Goal: Information Seeking & Learning: Learn about a topic

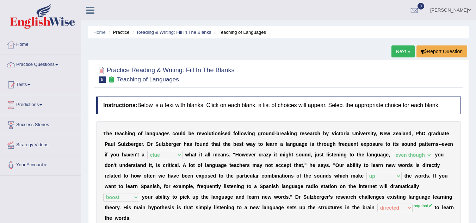
select select "clue"
select select "even though"
select select "up"
select select "boost"
select select "directed"
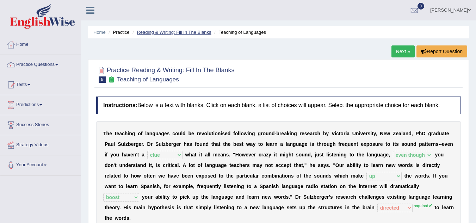
click at [177, 33] on link "Reading & Writing: Fill In The Blanks" at bounding box center [174, 32] width 74 height 5
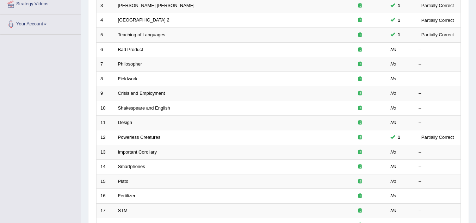
scroll to position [141, 0]
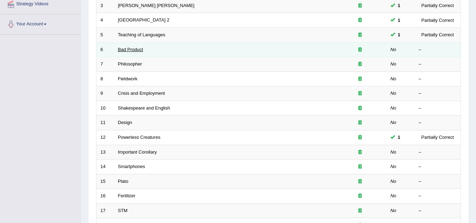
click at [121, 50] on link "Bad Product" at bounding box center [130, 49] width 25 height 5
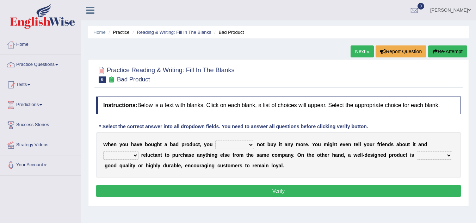
click at [251, 144] on select "would have should have should" at bounding box center [234, 144] width 39 height 8
click at [215, 140] on select "would have should have should" at bounding box center [234, 144] width 39 height 8
click at [253, 145] on select "would have should have should" at bounding box center [234, 144] width 39 height 8
select select "should"
click at [215, 140] on select "would have should have should" at bounding box center [234, 144] width 39 height 8
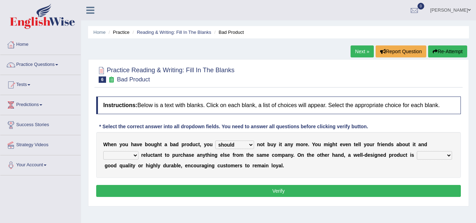
click at [135, 156] on select "is are be being" at bounding box center [120, 155] width 35 height 8
select select "be"
click at [103, 151] on select "is are be being" at bounding box center [120, 155] width 35 height 8
click at [448, 152] on select "both also neither either" at bounding box center [433, 155] width 35 height 8
select select "either"
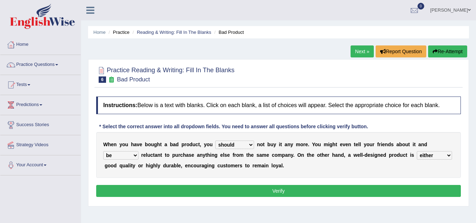
click at [416, 151] on select "both also neither either" at bounding box center [433, 155] width 35 height 8
click at [318, 191] on button "Verify" at bounding box center [278, 191] width 364 height 12
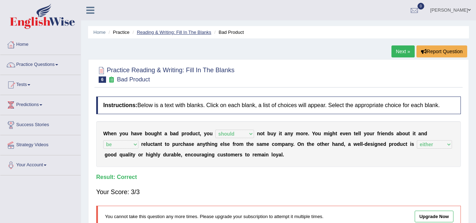
click at [158, 34] on link "Reading & Writing: Fill In The Blanks" at bounding box center [174, 32] width 74 height 5
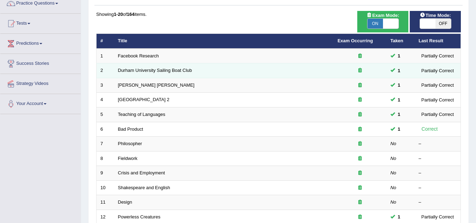
scroll to position [70, 0]
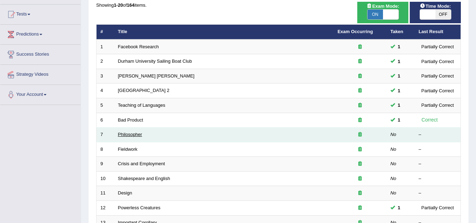
click at [133, 136] on link "Philosopher" at bounding box center [130, 134] width 24 height 5
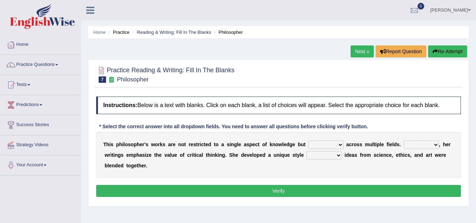
click at [341, 144] on select "constrain contain assemble extend" at bounding box center [325, 144] width 35 height 8
select select "extend"
click at [308, 140] on select "constrain contain assemble extend" at bounding box center [325, 144] width 35 height 8
click at [435, 144] on select "Rather So Moreover Likely" at bounding box center [420, 144] width 35 height 8
select select "Moreover"
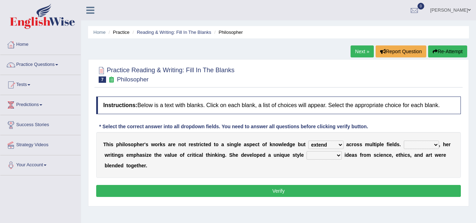
click at [403, 140] on select "Rather So Moreover Likely" at bounding box center [420, 144] width 35 height 8
click at [340, 155] on select "in that that which in which" at bounding box center [323, 155] width 35 height 8
select select "in which"
click at [306, 151] on select "in that that which in which" at bounding box center [323, 155] width 35 height 8
click at [319, 187] on button "Verify" at bounding box center [278, 191] width 364 height 12
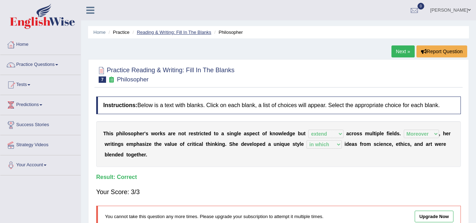
click at [160, 32] on link "Reading & Writing: Fill In The Blanks" at bounding box center [174, 32] width 74 height 5
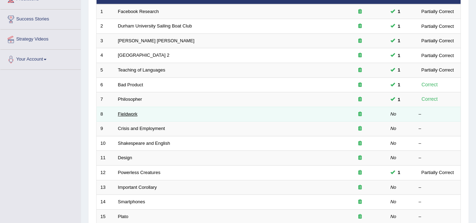
click at [130, 113] on link "Fieldwork" at bounding box center [128, 113] width 20 height 5
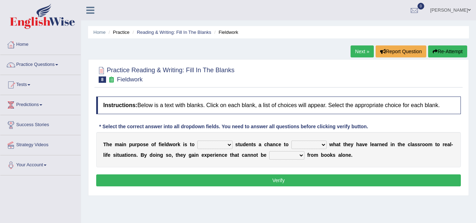
click at [228, 145] on select "resemble stow rave offer" at bounding box center [214, 144] width 35 height 8
select select "offer"
click at [197, 140] on select "resemble stow rave offer" at bounding box center [214, 144] width 35 height 8
click at [323, 145] on select "compare align apply dismount" at bounding box center [308, 144] width 35 height 8
click at [291, 140] on select "compare align apply dismount" at bounding box center [308, 144] width 35 height 8
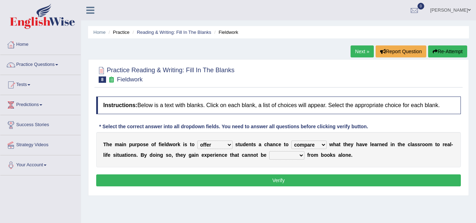
click at [323, 146] on select "compare align apply dismount" at bounding box center [308, 144] width 35 height 8
select select "apply"
click at [291, 140] on select "compare align apply dismount" at bounding box center [308, 144] width 35 height 8
click at [303, 155] on select "originated prepared obtained touted" at bounding box center [286, 155] width 35 height 8
select select "obtained"
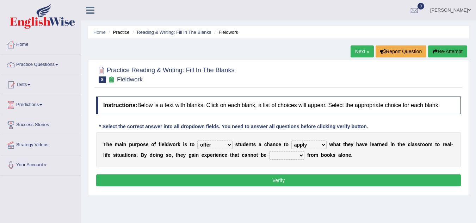
click at [269, 151] on select "originated prepared obtained touted" at bounding box center [286, 155] width 35 height 8
click at [279, 181] on button "Verify" at bounding box center [278, 180] width 364 height 12
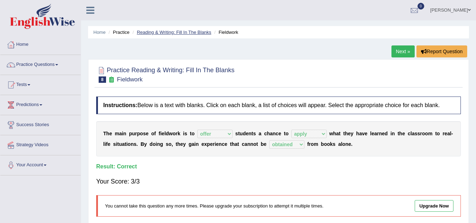
click at [166, 30] on link "Reading & Writing: Fill In The Blanks" at bounding box center [174, 32] width 74 height 5
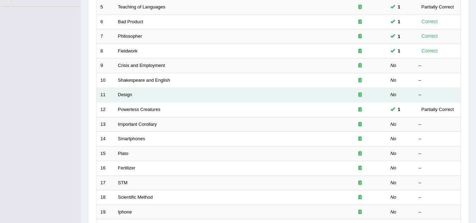
scroll to position [176, 0]
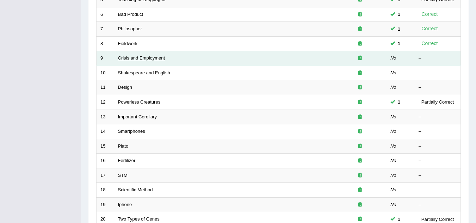
click at [147, 61] on link "Crisis and Employment" at bounding box center [141, 57] width 47 height 5
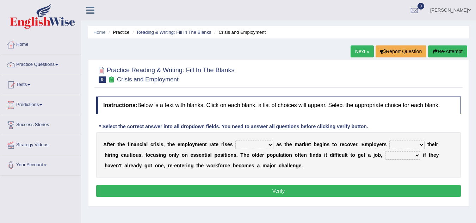
click at [269, 144] on select "normally conversely strenuously sharply" at bounding box center [254, 144] width 38 height 8
select select "sharply"
click at [235, 140] on select "normally conversely strenuously sharply" at bounding box center [254, 144] width 38 height 8
click at [422, 144] on select "keeping kept keep are kept" at bounding box center [406, 144] width 35 height 8
select select "keeping"
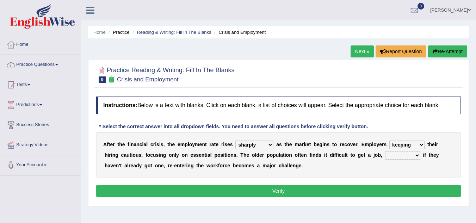
click at [389, 140] on select "keeping kept keep are kept" at bounding box center [406, 144] width 35 height 8
click at [417, 155] on select "although while then because" at bounding box center [402, 155] width 35 height 8
select select "because"
click at [385, 151] on select "although while then because" at bounding box center [402, 155] width 35 height 8
click at [278, 188] on button "Verify" at bounding box center [278, 191] width 364 height 12
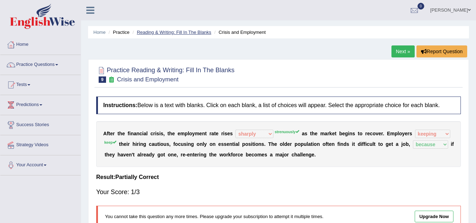
click at [180, 32] on link "Reading & Writing: Fill In The Blanks" at bounding box center [174, 32] width 74 height 5
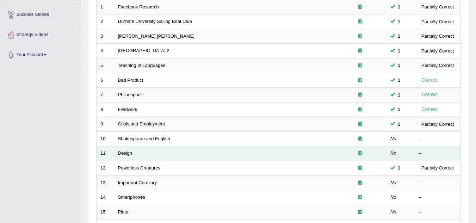
scroll to position [141, 0]
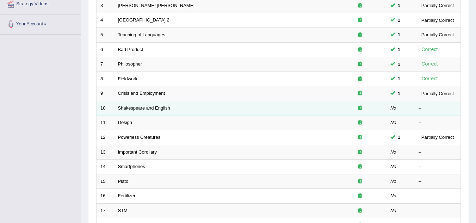
click at [149, 105] on td "Shakespeare and English" at bounding box center [223, 108] width 219 height 15
click at [148, 108] on link "Shakespeare and English" at bounding box center [144, 107] width 52 height 5
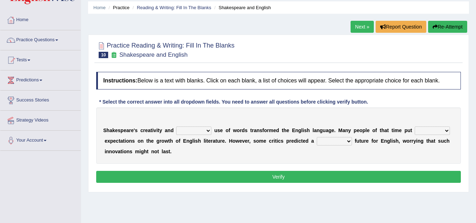
scroll to position [35, 0]
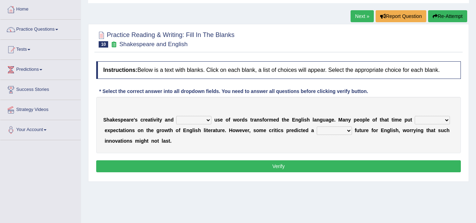
click at [207, 119] on select "idealized intensive fancied inventive" at bounding box center [193, 120] width 35 height 8
select select "inventive"
click at [176, 116] on select "idealized intensive fancied inventive" at bounding box center [193, 120] width 35 height 8
click at [445, 120] on select "wide much high more" at bounding box center [431, 120] width 35 height 8
select select "high"
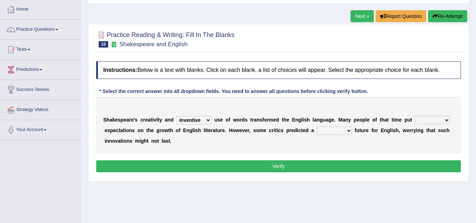
click at [414, 116] on select "wide much high more" at bounding box center [431, 120] width 35 height 8
click at [348, 130] on select "monetary promising irresistible daunting" at bounding box center [333, 130] width 35 height 8
click at [316, 126] on select "monetary promising irresistible daunting" at bounding box center [333, 130] width 35 height 8
click at [349, 131] on select "monetary promising irresistible daunting" at bounding box center [333, 130] width 35 height 8
select select "daunting"
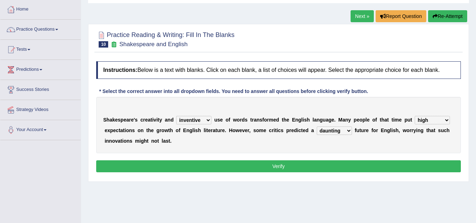
click at [316, 126] on select "monetary promising irresistible daunting" at bounding box center [333, 130] width 35 height 8
drag, startPoint x: 317, startPoint y: 165, endPoint x: 314, endPoint y: 164, distance: 3.7
click at [317, 165] on button "Verify" at bounding box center [278, 166] width 364 height 12
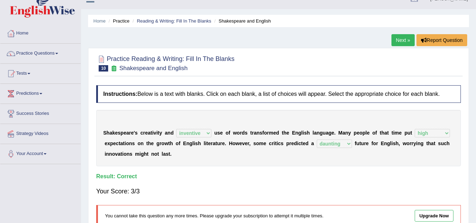
scroll to position [0, 0]
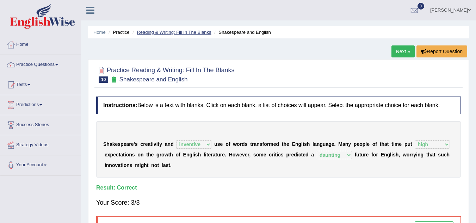
click at [173, 33] on link "Reading & Writing: Fill In The Blanks" at bounding box center [174, 32] width 74 height 5
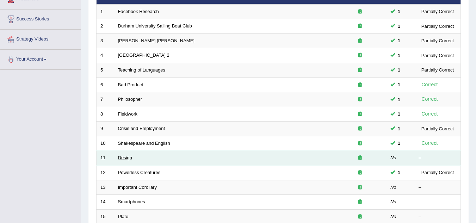
click at [128, 156] on link "Design" at bounding box center [125, 157] width 14 height 5
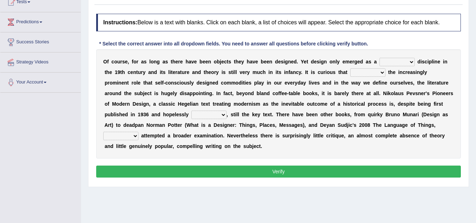
scroll to position [70, 0]
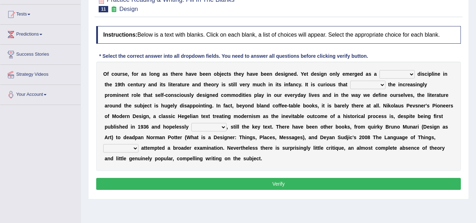
click at [413, 73] on select "bilateral ubiquitous foremost dedicated" at bounding box center [396, 74] width 35 height 8
select select "foremost"
click at [379, 70] on select "bilateral ubiquitous foremost dedicated" at bounding box center [396, 74] width 35 height 8
click at [382, 82] on select "since despite within through" at bounding box center [367, 85] width 35 height 8
select select "despite"
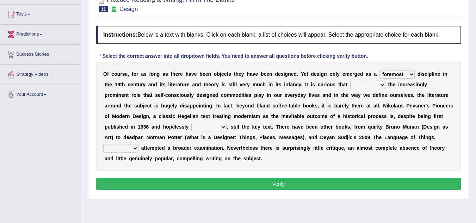
click at [350, 81] on select "since despite within through" at bounding box center [367, 85] width 35 height 8
click at [222, 127] on select "dates dating date dated" at bounding box center [208, 127] width 35 height 8
select select "dated"
click at [191, 123] on select "dates dating date dated" at bounding box center [208, 127] width 35 height 8
click at [134, 148] on select "which then however as" at bounding box center [120, 148] width 35 height 8
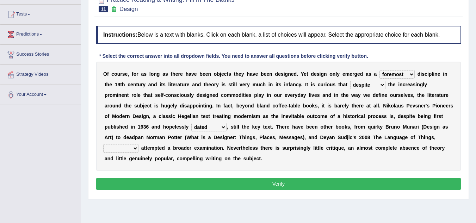
select select "which"
click at [103, 144] on select "which then however as" at bounding box center [120, 148] width 35 height 8
click at [279, 186] on button "Verify" at bounding box center [278, 184] width 364 height 12
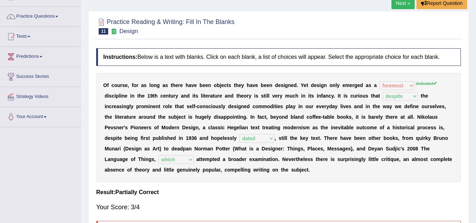
scroll to position [0, 0]
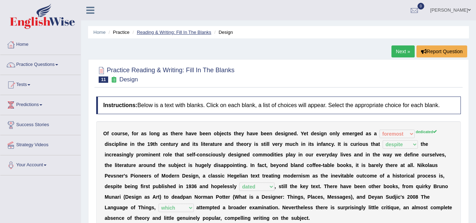
click at [175, 32] on link "Reading & Writing: Fill In The Blanks" at bounding box center [174, 32] width 74 height 5
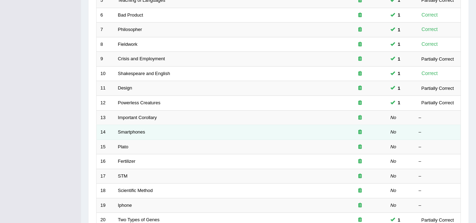
scroll to position [176, 0]
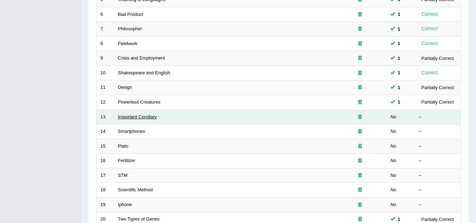
click at [132, 116] on link "Important Corollary" at bounding box center [137, 116] width 39 height 5
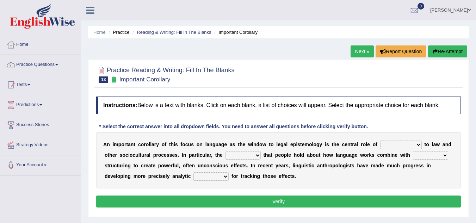
click at [419, 146] on select "discourse epoch dialect acquaintance" at bounding box center [401, 144] width 42 height 8
select select "dialect"
click at [380, 140] on select "discourse epoch dialect acquaintance" at bounding box center [401, 144] width 42 height 8
click at [258, 156] on select "deviation besmirch consent ideas" at bounding box center [242, 155] width 35 height 8
select select "ideas"
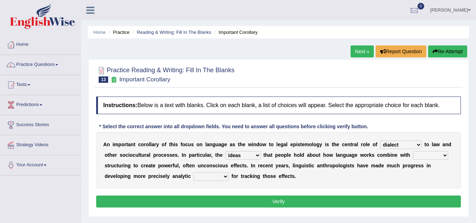
click at [225, 151] on select "deviation besmirch consent ideas" at bounding box center [242, 155] width 35 height 8
click at [444, 153] on select "mandatory linguistic legitimate customary" at bounding box center [430, 155] width 35 height 8
select select "mandatory"
click at [413, 151] on select "mandatory linguistic legitimate customary" at bounding box center [430, 155] width 35 height 8
click at [226, 175] on select "tools appetite albums stroke" at bounding box center [210, 176] width 35 height 8
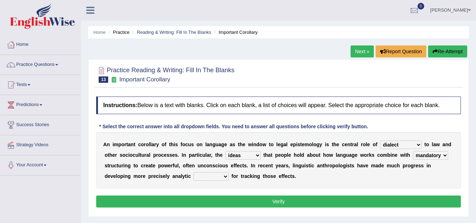
select select "tools"
click at [193, 172] on select "tools appetite albums stroke" at bounding box center [210, 176] width 35 height 8
click at [284, 206] on button "Verify" at bounding box center [278, 201] width 364 height 12
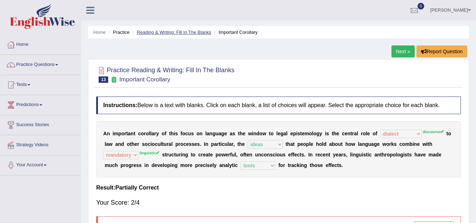
click at [192, 30] on link "Reading & Writing: Fill In The Blanks" at bounding box center [174, 32] width 74 height 5
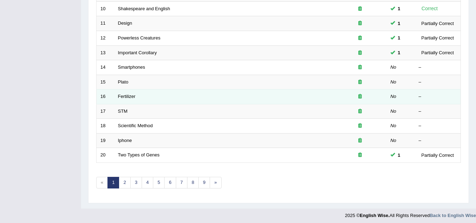
scroll to position [243, 0]
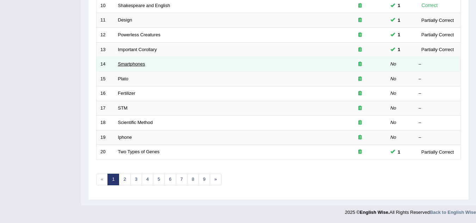
click at [144, 63] on link "Smartphones" at bounding box center [131, 63] width 27 height 5
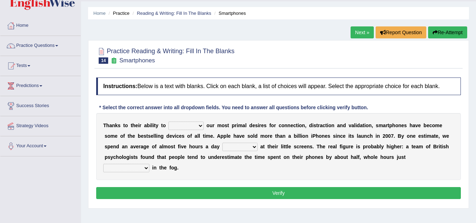
scroll to position [35, 0]
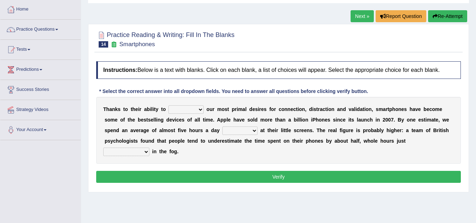
click at [200, 111] on select "hijack describe sharpen conserve" at bounding box center [185, 109] width 35 height 8
select select "conserve"
click at [168, 105] on select "hijack describe sharpen conserve" at bounding box center [185, 109] width 35 height 8
click at [200, 109] on select "hijack describe sharpen conserve" at bounding box center [185, 109] width 35 height 8
click at [246, 163] on div "T [PERSON_NAME] t o t h e i r a b i l i t y t o hijack describe [PERSON_NAME] c…" at bounding box center [278, 130] width 364 height 67
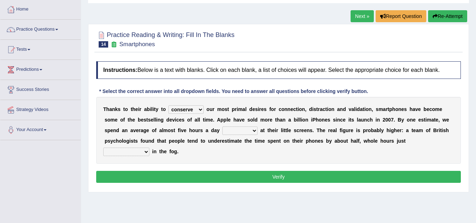
click at [255, 130] on select "watching waggling snoring staring" at bounding box center [239, 130] width 35 height 8
select select "watching"
click at [222, 126] on select "watching waggling snoring staring" at bounding box center [239, 130] width 35 height 8
click at [146, 153] on select "has evaporated evaporating evaporate evaporates" at bounding box center [126, 151] width 46 height 8
select select "evaporates"
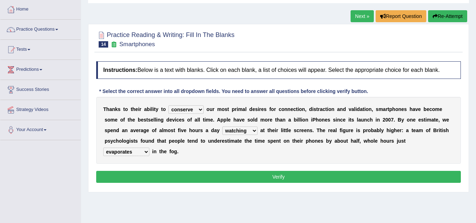
click at [103, 147] on select "has evaporated evaporating evaporate evaporates" at bounding box center [126, 151] width 46 height 8
click at [273, 172] on button "Verify" at bounding box center [278, 177] width 364 height 12
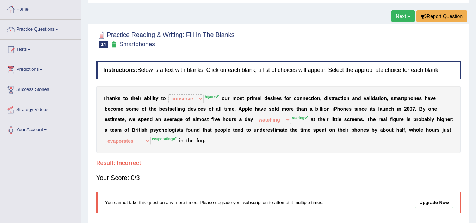
drag, startPoint x: 271, startPoint y: 173, endPoint x: 77, endPoint y: 90, distance: 211.0
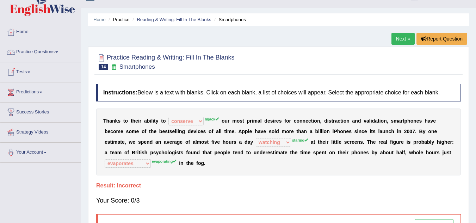
scroll to position [0, 0]
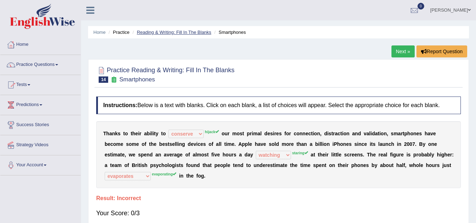
click at [164, 32] on link "Reading & Writing: Fill In The Blanks" at bounding box center [174, 32] width 74 height 5
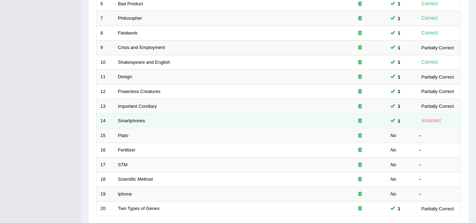
scroll to position [211, 0]
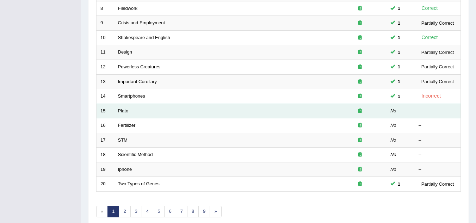
click at [125, 112] on link "Plato" at bounding box center [123, 110] width 11 height 5
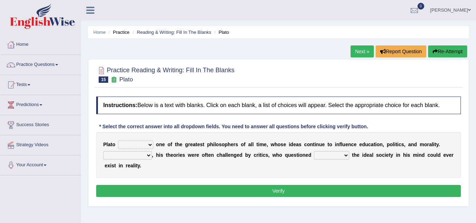
click at [150, 144] on select "keeps comes claims remains" at bounding box center [135, 144] width 35 height 8
select select "remains"
click at [118, 140] on select "keeps comes claims remains" at bounding box center [135, 144] width 35 height 8
click at [147, 156] on select "Notwithstanding So However Whatever" at bounding box center [127, 155] width 49 height 8
select select "However"
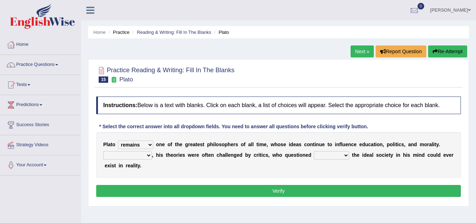
click at [103, 151] on select "Notwithstanding So However Whatever" at bounding box center [127, 155] width 49 height 8
click at [346, 155] on select "which what that whether" at bounding box center [331, 155] width 35 height 8
select select "whether"
click at [314, 151] on select "which what that whether" at bounding box center [331, 155] width 35 height 8
click at [317, 188] on button "Verify" at bounding box center [278, 191] width 364 height 12
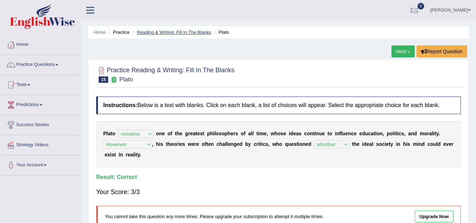
click at [190, 32] on link "Reading & Writing: Fill In The Blanks" at bounding box center [174, 32] width 74 height 5
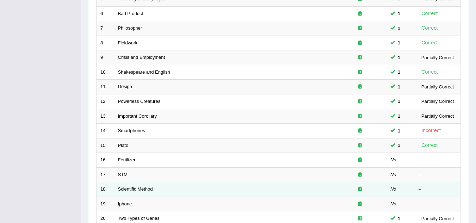
scroll to position [243, 0]
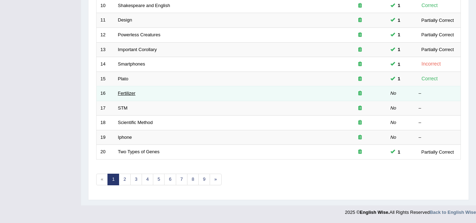
click at [131, 94] on link "Fertilizer" at bounding box center [127, 92] width 18 height 5
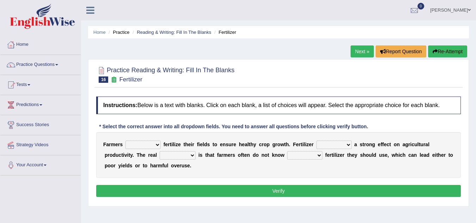
click at [159, 145] on select "must should need can" at bounding box center [142, 144] width 35 height 8
select select "should"
click at [125, 140] on select "must should need can" at bounding box center [142, 144] width 35 height 8
click at [348, 144] on select "has had have having" at bounding box center [333, 144] width 35 height 8
select select "has"
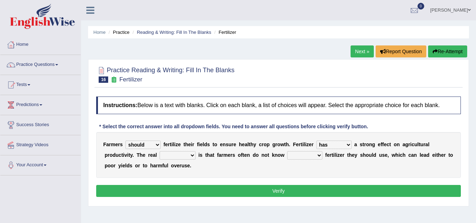
click at [316, 140] on select "has had have having" at bounding box center [333, 144] width 35 height 8
click at [191, 154] on select "problem question conclusion answer" at bounding box center [177, 155] width 36 height 8
select select "problem"
click at [159, 151] on select "problem question conclusion answer" at bounding box center [177, 155] width 36 height 8
click at [318, 156] on select "how much how many however so much" at bounding box center [304, 155] width 35 height 8
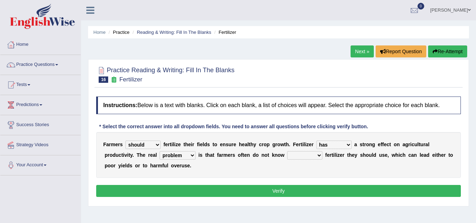
select select "how much"
click at [287, 151] on select "how much how many however so much" at bounding box center [304, 155] width 35 height 8
click at [289, 188] on button "Verify" at bounding box center [278, 191] width 364 height 12
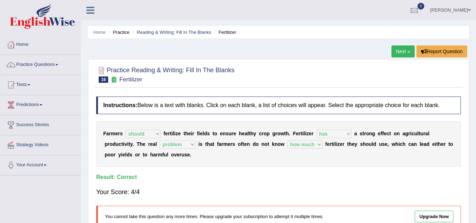
click at [401, 181] on div "Instructions: Below is a text with blanks. Click on each blank, a list of choic…" at bounding box center [278, 164] width 368 height 143
click at [192, 33] on link "Reading & Writing: Fill In The Blanks" at bounding box center [174, 32] width 74 height 5
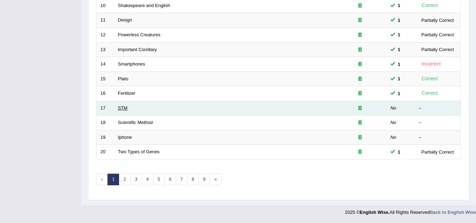
click at [125, 107] on link "STM" at bounding box center [123, 107] width 10 height 5
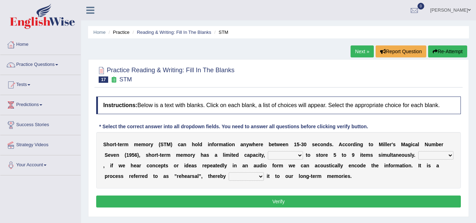
click at [300, 156] on select "being able is able be able unable" at bounding box center [285, 155] width 35 height 8
select select "unable"
click at [268, 151] on select "being able is able be able unable" at bounding box center [285, 155] width 35 height 8
click at [451, 155] on select "However So Moreover Therefore" at bounding box center [435, 155] width 35 height 8
select select "However"
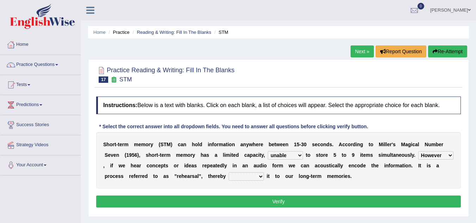
click at [418, 151] on select "However So Moreover Therefore" at bounding box center [435, 155] width 35 height 8
click at [259, 177] on select "commit commits commiting commited" at bounding box center [245, 176] width 35 height 8
select select "commiting"
click at [228, 172] on select "commit commits commiting commited" at bounding box center [245, 176] width 35 height 8
click at [256, 195] on button "Verify" at bounding box center [278, 201] width 364 height 12
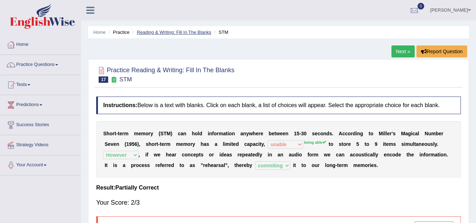
click at [201, 30] on link "Reading & Writing: Fill In The Blanks" at bounding box center [174, 32] width 74 height 5
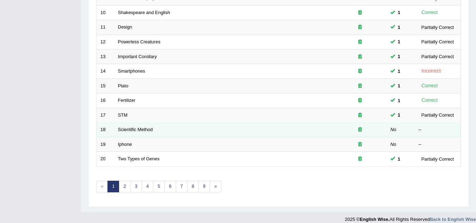
scroll to position [243, 0]
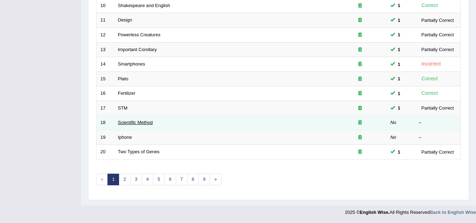
click at [145, 121] on link "Scientific Method" at bounding box center [135, 122] width 35 height 5
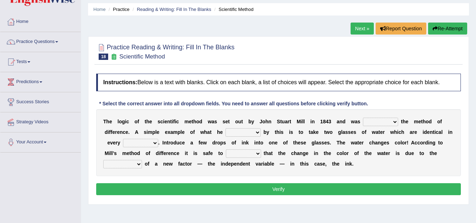
scroll to position [35, 0]
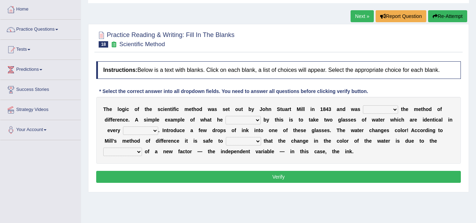
click at [395, 111] on select "pointed claimed demanded named" at bounding box center [380, 109] width 35 height 8
click at [363, 105] on select "pointed claimed demanded named" at bounding box center [380, 109] width 35 height 8
click at [393, 108] on select "pointed claimed demanded named" at bounding box center [380, 109] width 35 height 8
select select "named"
click at [363, 105] on select "pointed claimed demanded named" at bounding box center [380, 109] width 35 height 8
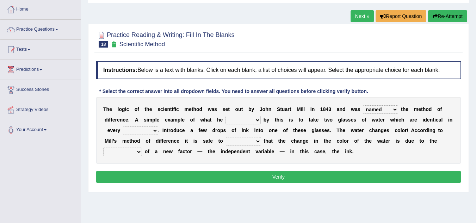
click at [255, 119] on select "capped charged found meant" at bounding box center [242, 120] width 35 height 8
select select "meant"
click at [225, 116] on select "capped charged found meant" at bounding box center [242, 120] width 35 height 8
click at [155, 131] on select "thought identity measure respect" at bounding box center [140, 130] width 35 height 8
select select "respect"
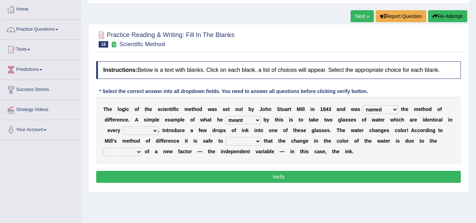
click at [123, 126] on select "thought identity measure respect" at bounding box center [140, 130] width 35 height 8
click at [258, 142] on select "assume discuss prefer acclaim" at bounding box center [243, 141] width 35 height 8
select select "assume"
click at [226, 137] on select "assume discuss prefer acclaim" at bounding box center [243, 141] width 35 height 8
click at [139, 150] on select "introduction magnitude preparation purification" at bounding box center [122, 151] width 39 height 8
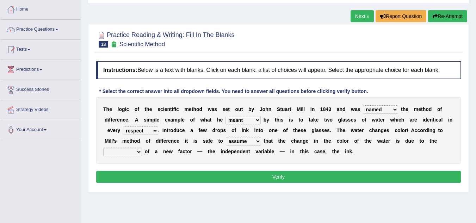
select select "introduction"
click at [103, 147] on select "introduction magnitude preparation purification" at bounding box center [122, 151] width 39 height 8
click at [258, 179] on button "Verify" at bounding box center [278, 177] width 364 height 12
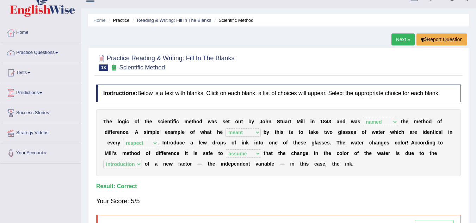
scroll to position [0, 0]
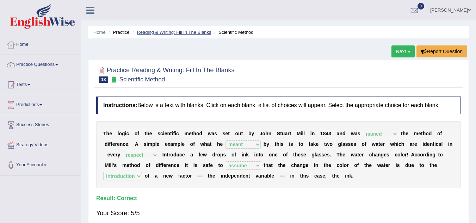
click at [188, 31] on link "Reading & Writing: Fill In The Blanks" at bounding box center [174, 32] width 74 height 5
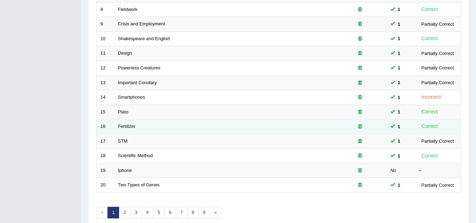
scroll to position [243, 0]
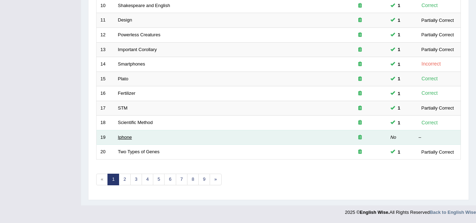
click at [128, 137] on link "Iphone" at bounding box center [125, 136] width 14 height 5
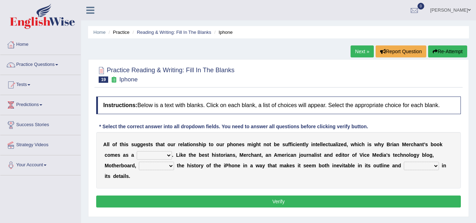
click at [168, 155] on select "privilege relief demotion flash" at bounding box center [154, 155] width 35 height 8
select select "relief"
click at [137, 151] on select "privilege relief demotion flash" at bounding box center [154, 155] width 35 height 8
click at [170, 164] on select "enriches unpacks detours contorts" at bounding box center [156, 166] width 35 height 8
select select "enriches"
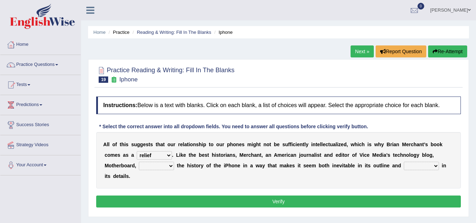
click at [139, 162] on select "enriches unpacks detours contorts" at bounding box center [156, 166] width 35 height 8
click at [435, 164] on select "surprises surprised surprising surprise" at bounding box center [420, 166] width 35 height 8
select select "surprises"
click at [403, 162] on select "surprises surprised surprising surprise" at bounding box center [420, 166] width 35 height 8
click at [346, 199] on button "Verify" at bounding box center [278, 201] width 364 height 12
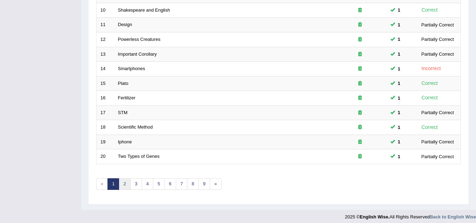
click at [124, 184] on link "2" at bounding box center [125, 184] width 12 height 12
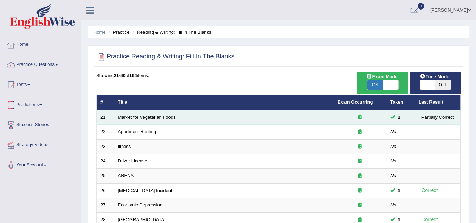
click at [136, 116] on link "Market for Vegetarian Foods" at bounding box center [147, 116] width 58 height 5
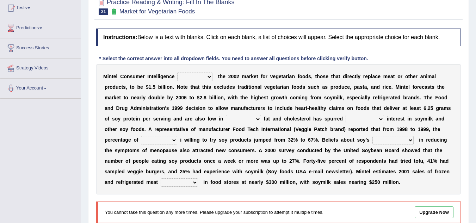
scroll to position [76, 0]
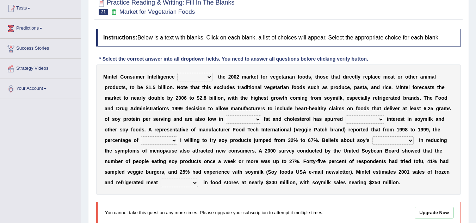
click at [209, 73] on select "deals fulfills creates estimates" at bounding box center [194, 77] width 35 height 8
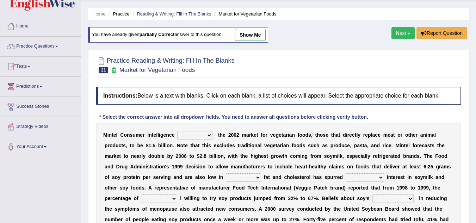
scroll to position [6, 0]
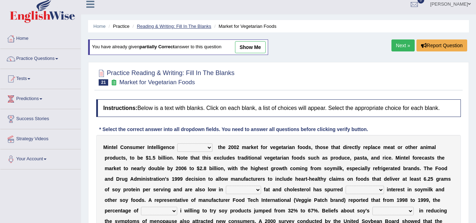
click at [174, 27] on link "Reading & Writing: Fill In The Blanks" at bounding box center [174, 26] width 74 height 5
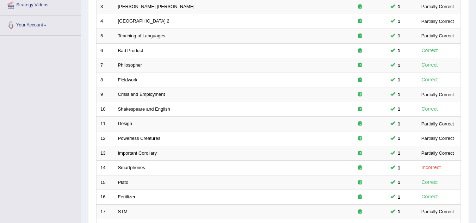
scroll to position [211, 0]
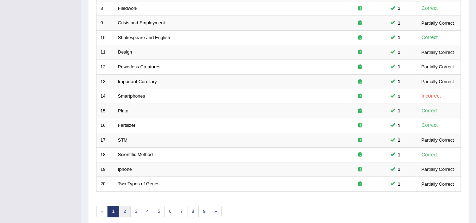
click at [128, 211] on link "2" at bounding box center [125, 212] width 12 height 12
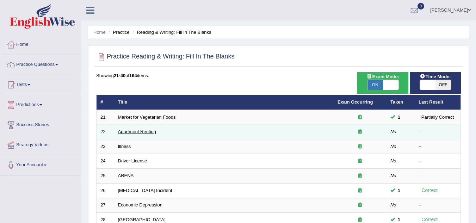
click at [139, 133] on link "Apartment Renting" at bounding box center [137, 131] width 38 height 5
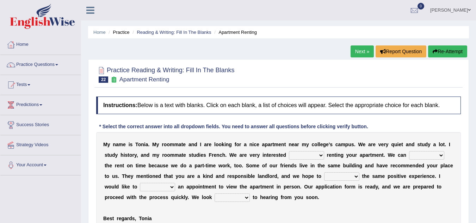
scroll to position [35, 0]
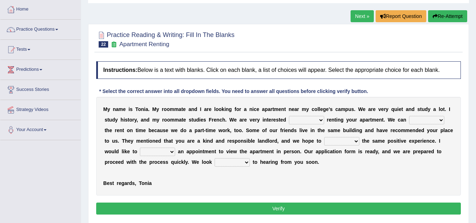
click at [323, 120] on select "for about at in" at bounding box center [306, 120] width 35 height 8
select select "at"
click at [289, 116] on select "for about at in" at bounding box center [306, 120] width 35 height 8
click at [438, 121] on select "afford get pay bring" at bounding box center [426, 120] width 35 height 8
select select "pay"
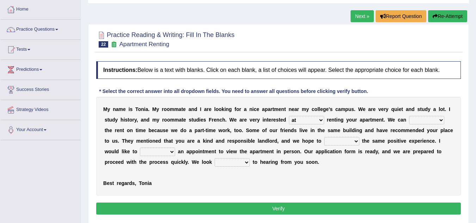
click at [409, 116] on select "afford get pay bring" at bounding box center [426, 120] width 35 height 8
click at [359, 144] on div "M y n a m e i s T o n i a . M y r o o m m a t e a n d I a r e l o o k i n g f o…" at bounding box center [278, 146] width 364 height 99
click at [324, 137] on select "form meet have decide" at bounding box center [341, 141] width 35 height 8
click at [356, 142] on select "form meet have decide" at bounding box center [341, 141] width 35 height 8
select select "have"
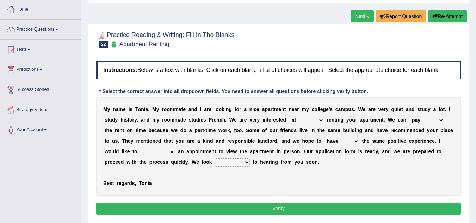
click at [324, 137] on select "form meet have decide" at bounding box center [341, 141] width 35 height 8
click at [172, 152] on select "own recall revise make" at bounding box center [157, 151] width 35 height 8
select select "make"
click at [140, 147] on select "own recall revise make" at bounding box center [157, 151] width 35 height 8
click at [243, 162] on select "around out in forward" at bounding box center [231, 162] width 35 height 8
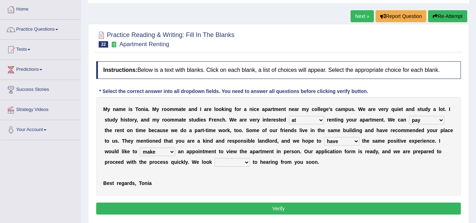
select select "forward"
click at [214, 158] on select "around out in forward" at bounding box center [231, 162] width 35 height 8
click at [224, 203] on button "Verify" at bounding box center [278, 208] width 364 height 12
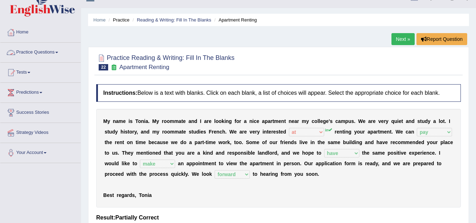
scroll to position [0, 0]
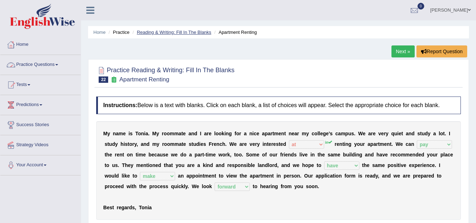
click at [170, 34] on link "Reading & Writing: Fill In The Blanks" at bounding box center [174, 32] width 74 height 5
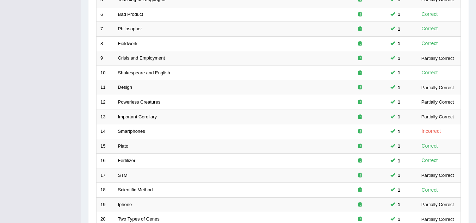
scroll to position [243, 0]
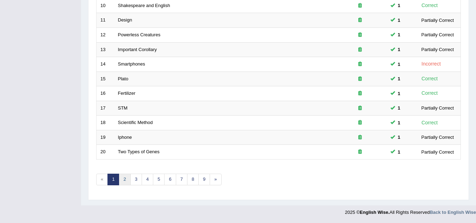
click at [124, 176] on link "2" at bounding box center [125, 180] width 12 height 12
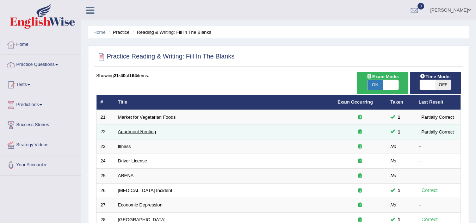
click at [153, 133] on link "Apartment Renting" at bounding box center [137, 131] width 38 height 5
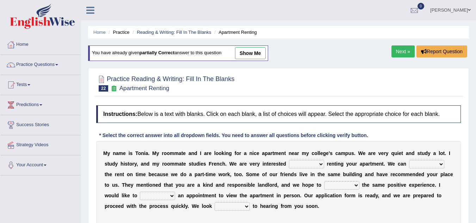
click at [318, 164] on select "for about at in" at bounding box center [306, 164] width 35 height 8
click at [326, 94] on div "Practice Reading & Writing: Fill In The Blanks 22 Apartment Renting" at bounding box center [278, 84] width 368 height 25
click at [159, 34] on link "Reading & Writing: Fill In The Blanks" at bounding box center [174, 32] width 74 height 5
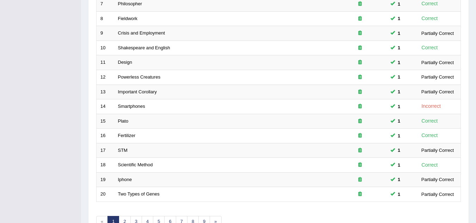
scroll to position [243, 0]
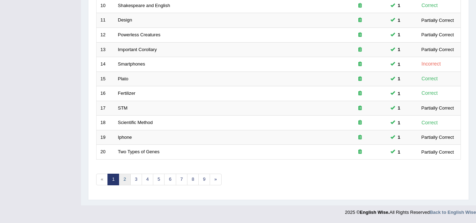
click at [126, 179] on link "2" at bounding box center [125, 180] width 12 height 12
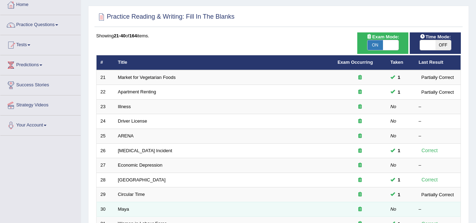
scroll to position [35, 0]
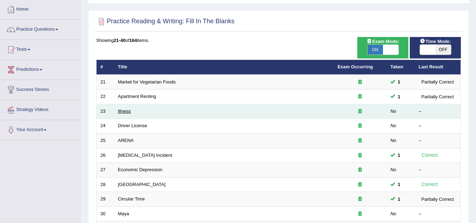
click at [126, 111] on link "Illness" at bounding box center [124, 110] width 13 height 5
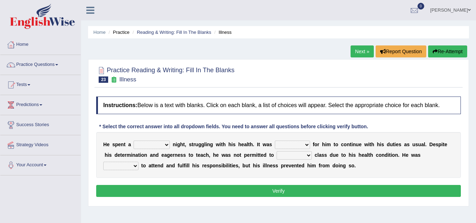
click at [168, 144] on select "cheerful restful meaningful painful" at bounding box center [151, 144] width 36 height 8
select select "painful"
click at [133, 140] on select "cheerful restful meaningful painful" at bounding box center [151, 144] width 36 height 8
click at [308, 144] on select "enjoyable simple difficult natural" at bounding box center [292, 144] width 35 height 8
select select "difficult"
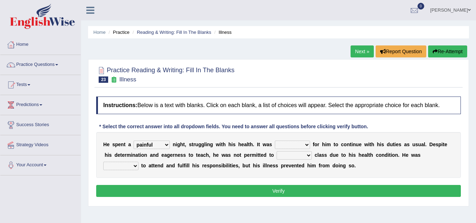
click at [275, 140] on select "enjoyable simple difficult natural" at bounding box center [292, 144] width 35 height 8
click at [310, 155] on select "teach leave cancel attend" at bounding box center [293, 155] width 35 height 8
select select "teach"
click at [276, 151] on select "teach leave cancel attend" at bounding box center [293, 155] width 35 height 8
click at [135, 165] on select "anxious forced lazy happy" at bounding box center [120, 166] width 35 height 8
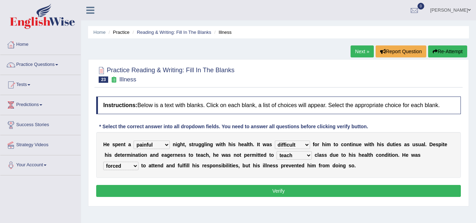
click at [103, 162] on select "anxious forced lazy happy" at bounding box center [120, 166] width 35 height 8
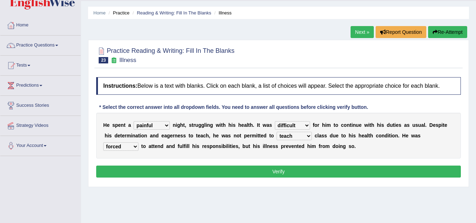
scroll to position [35, 0]
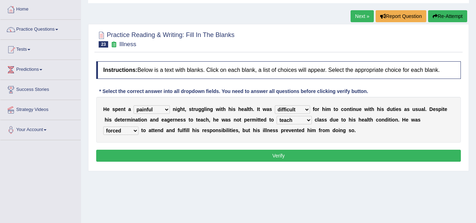
click at [134, 129] on select "anxious forced lazy happy" at bounding box center [120, 130] width 35 height 8
select select "happy"
click at [103, 126] on select "anxious forced lazy happy" at bounding box center [120, 130] width 35 height 8
click at [280, 155] on button "Verify" at bounding box center [278, 156] width 364 height 12
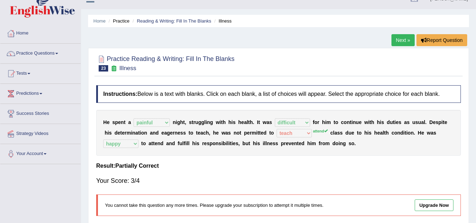
scroll to position [0, 0]
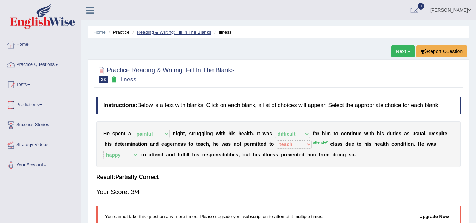
click at [150, 30] on link "Reading & Writing: Fill In The Blanks" at bounding box center [174, 32] width 74 height 5
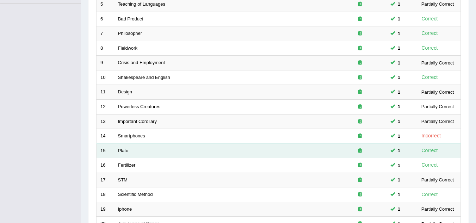
scroll to position [243, 0]
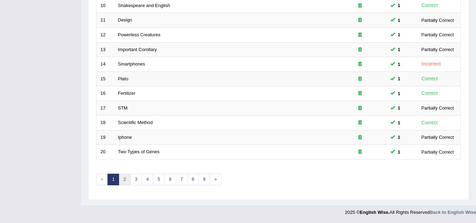
click at [125, 179] on link "2" at bounding box center [125, 180] width 12 height 12
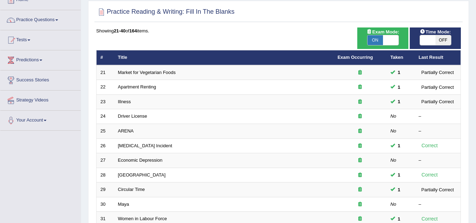
scroll to position [70, 0]
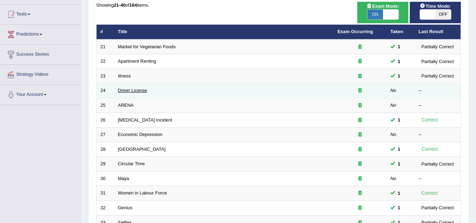
click at [129, 89] on link "Driver License" at bounding box center [132, 90] width 29 height 5
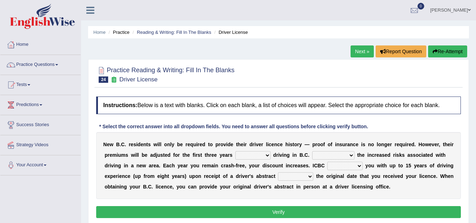
click at [268, 155] on select "within among against of" at bounding box center [252, 155] width 35 height 8
select select "against"
click at [235, 151] on select "within among against of" at bounding box center [252, 155] width 35 height 8
click at [354, 155] on b at bounding box center [355, 155] width 3 height 6
click at [351, 154] on select "depending on as for due to thanks to" at bounding box center [333, 155] width 42 height 8
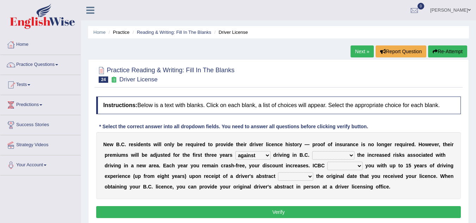
select select "due to"
click at [312, 151] on select "depending on as for due to thanks to" at bounding box center [333, 155] width 42 height 8
click at [350, 153] on select "depending on as for due to thanks to" at bounding box center [333, 155] width 42 height 8
click at [359, 165] on select "credited crediting credit will credit" at bounding box center [344, 166] width 35 height 8
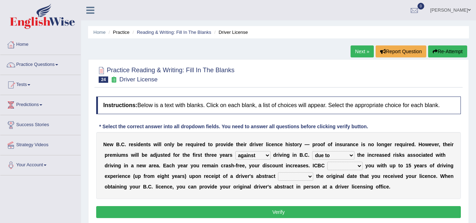
select select "will credit"
click at [327, 162] on select "credited crediting credit will credit" at bounding box center [344, 166] width 35 height 8
click at [311, 177] on select "showing show shows shown" at bounding box center [295, 176] width 35 height 8
